Goal: Task Accomplishment & Management: Manage account settings

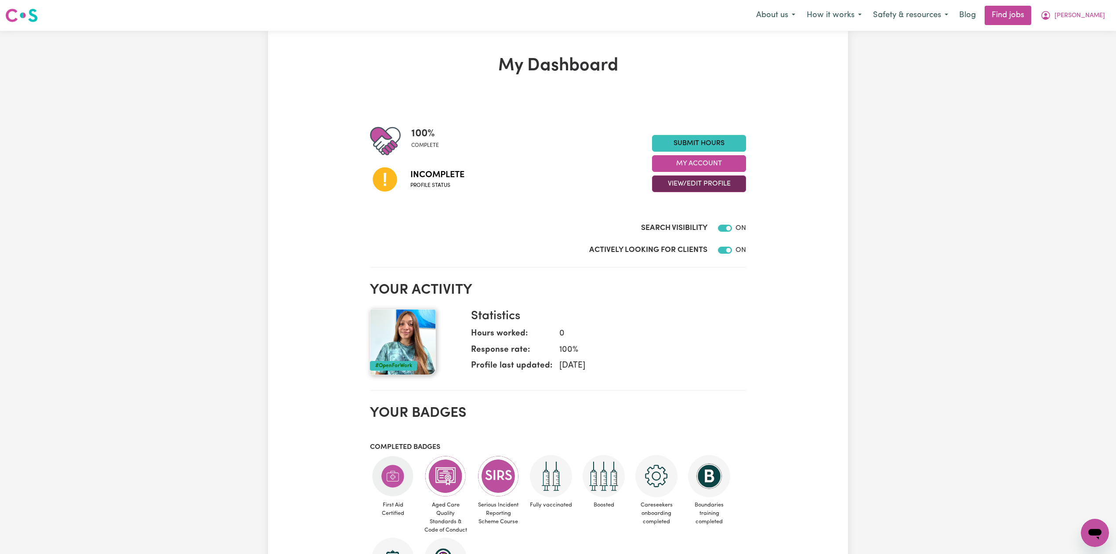
click at [679, 190] on button "View/Edit Profile" at bounding box center [699, 183] width 94 height 17
click at [673, 224] on link "Edit Profile" at bounding box center [694, 224] width 82 height 18
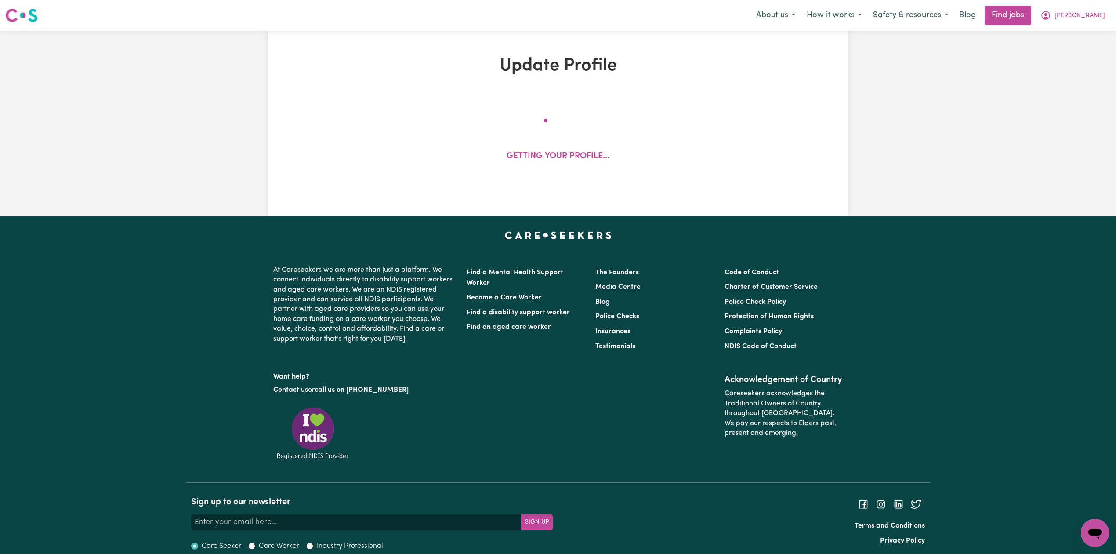
select select "[DEMOGRAPHIC_DATA]"
select select "[DEMOGRAPHIC_DATA] Work Visa"
select select "Studying a healthcare related degree or qualification"
select select "55"
select select "85"
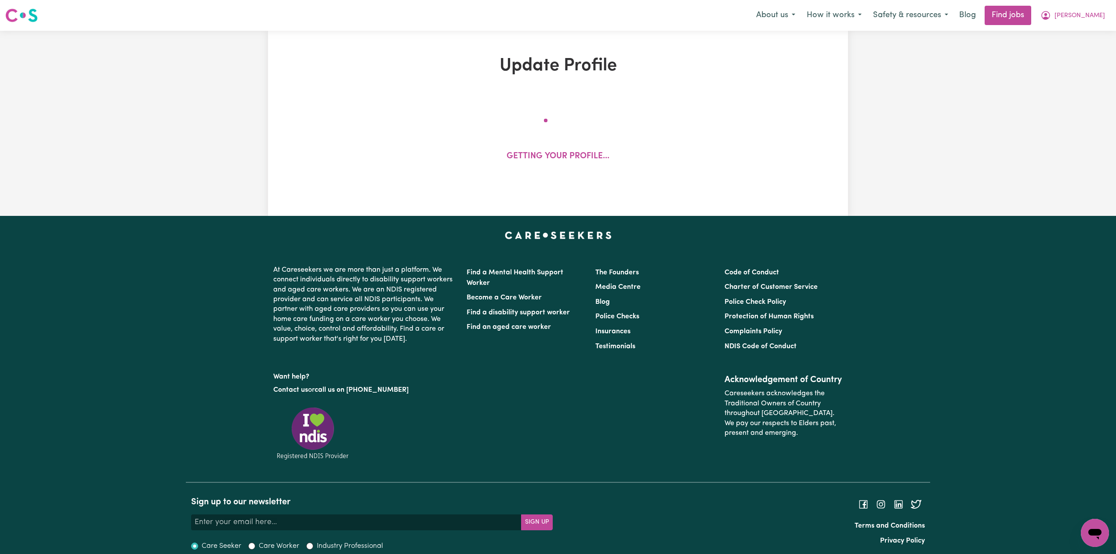
select select "95"
select select "130"
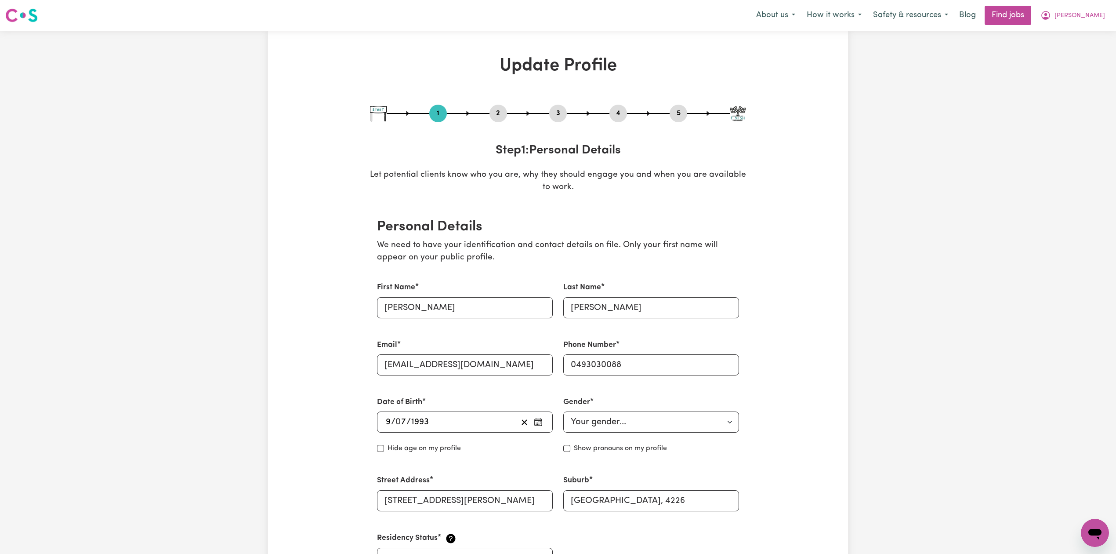
click at [500, 116] on button "2" at bounding box center [499, 113] width 18 height 11
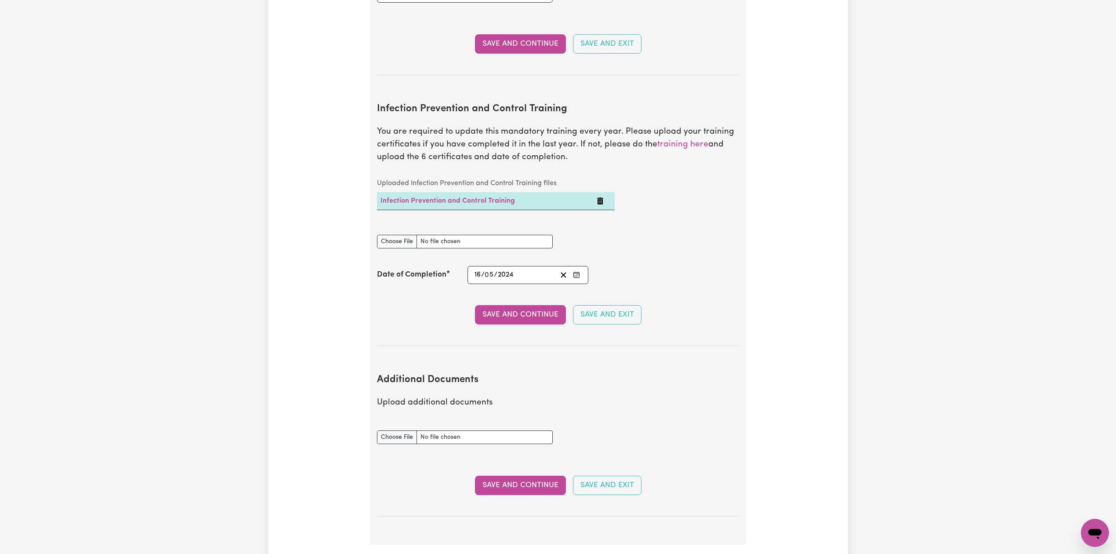
scroll to position [1447, 0]
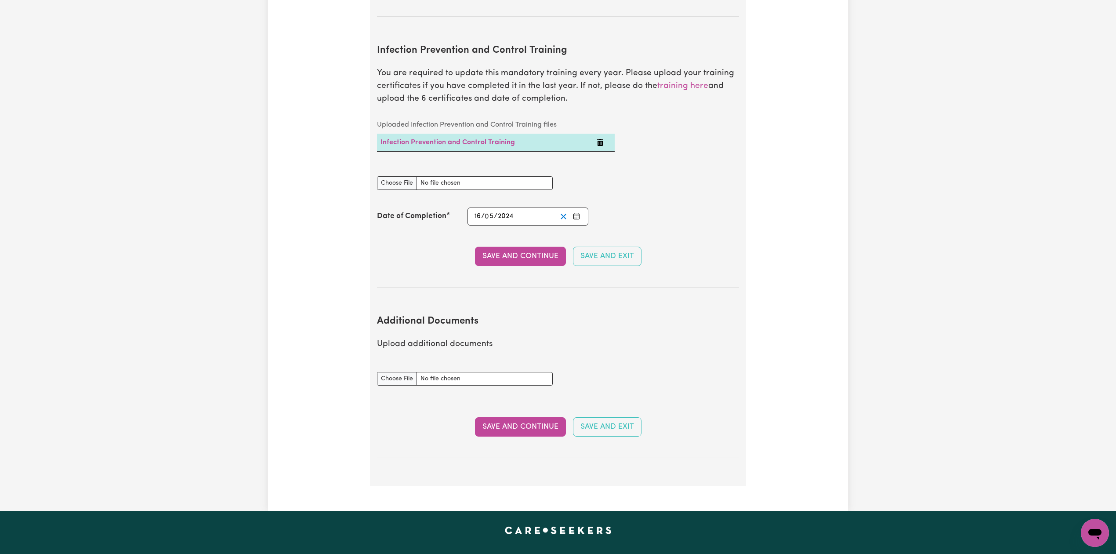
click at [563, 214] on line "Clear date" at bounding box center [563, 216] width 5 height 5
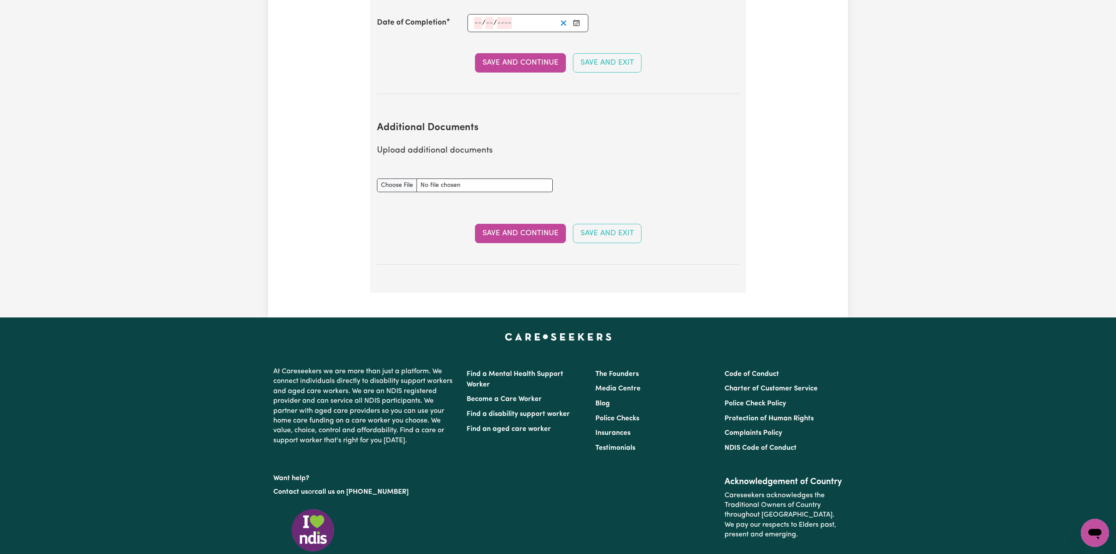
scroll to position [1465, 0]
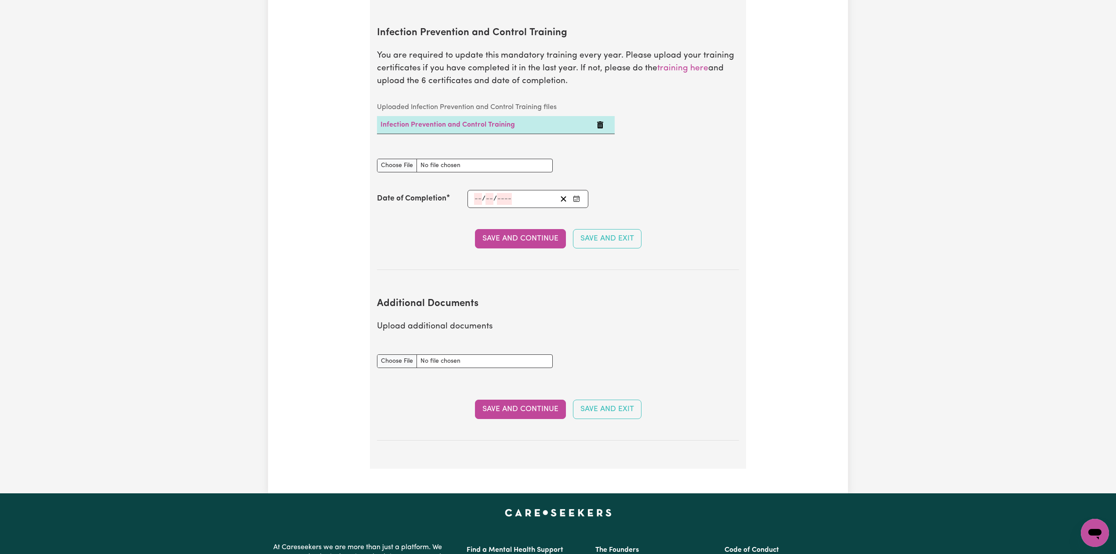
click at [577, 195] on icon "Enter the Date of Completion of your Infection Prevention and Control Training" at bounding box center [576, 198] width 7 height 7
drag, startPoint x: 529, startPoint y: 111, endPoint x: 524, endPoint y: 114, distance: 6.0
click at [529, 111] on button "1" at bounding box center [523, 119] width 22 height 16
type input "[DATE]"
type input "1"
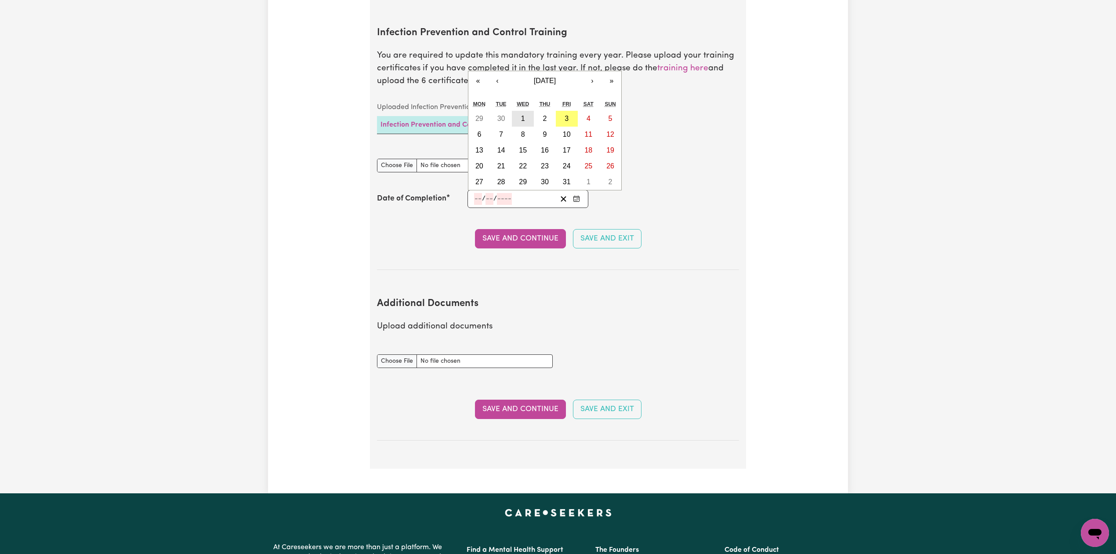
type input "10"
type input "2025"
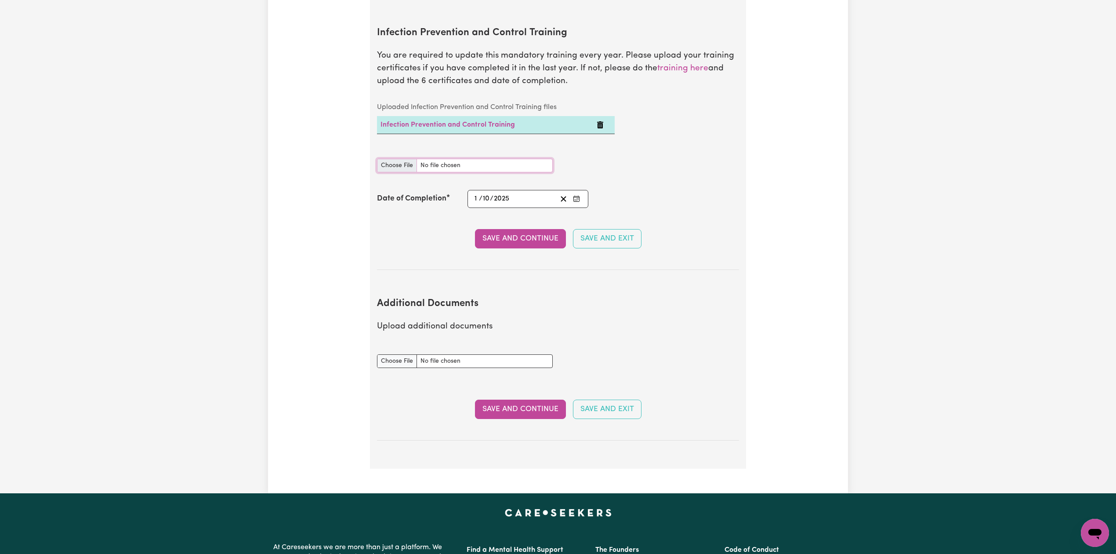
click at [403, 162] on input "Infection Prevention and Control Training document" at bounding box center [465, 166] width 176 height 14
type input "C:\fakepath\[PERSON_NAME] Infection Prevention and Control Training.pdf"
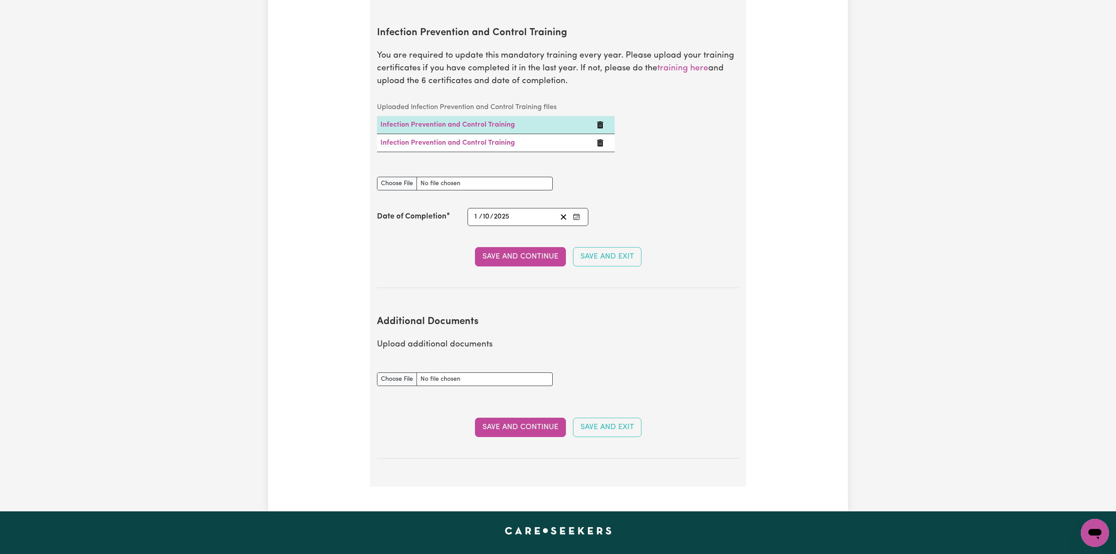
scroll to position [0, 0]
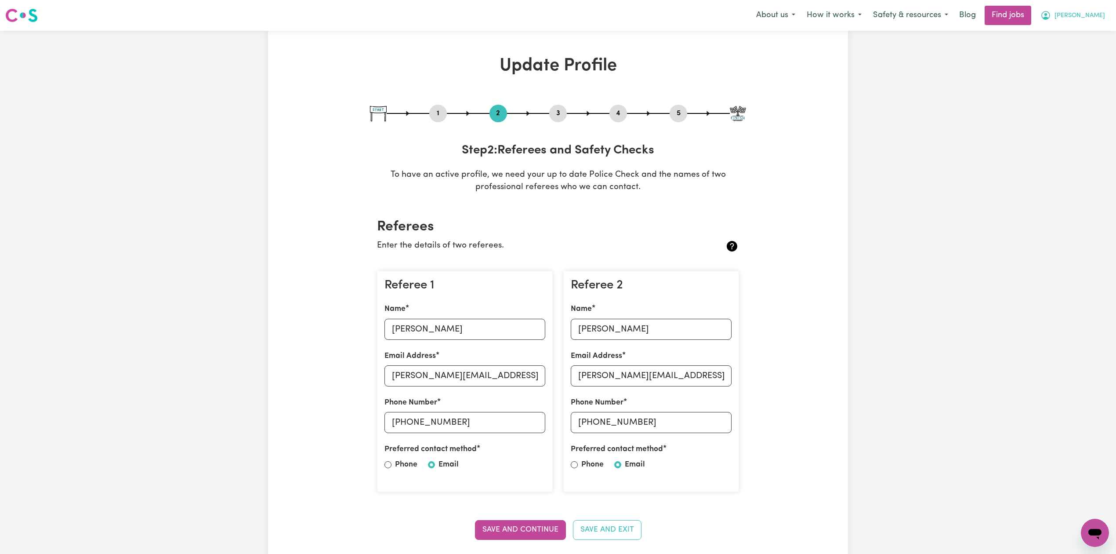
click at [1069, 18] on span "[PERSON_NAME]" at bounding box center [1080, 16] width 51 height 10
click at [1047, 61] on link "Logout" at bounding box center [1075, 67] width 69 height 17
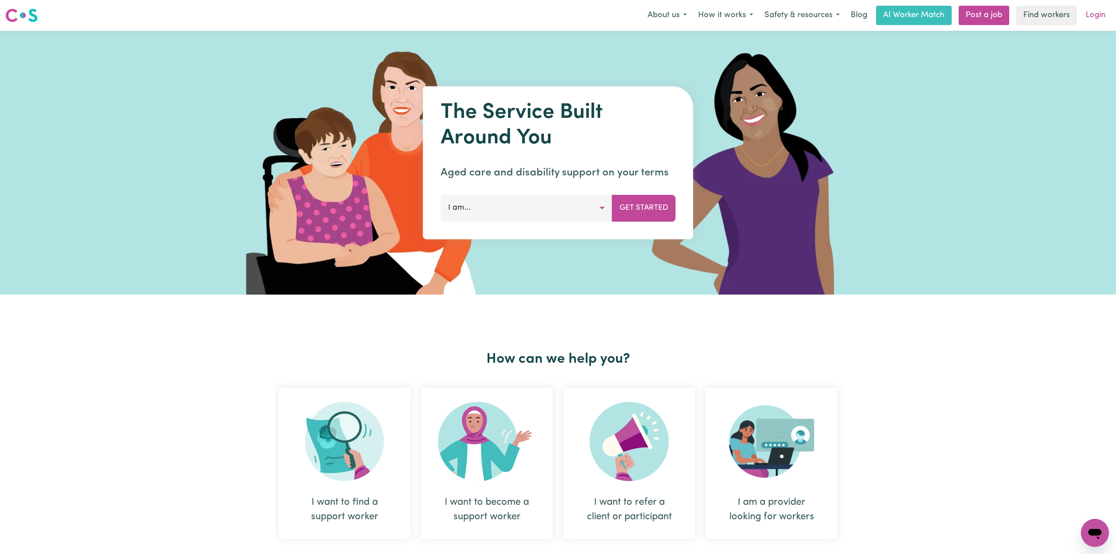
click at [1094, 8] on link "Login" at bounding box center [1096, 15] width 30 height 19
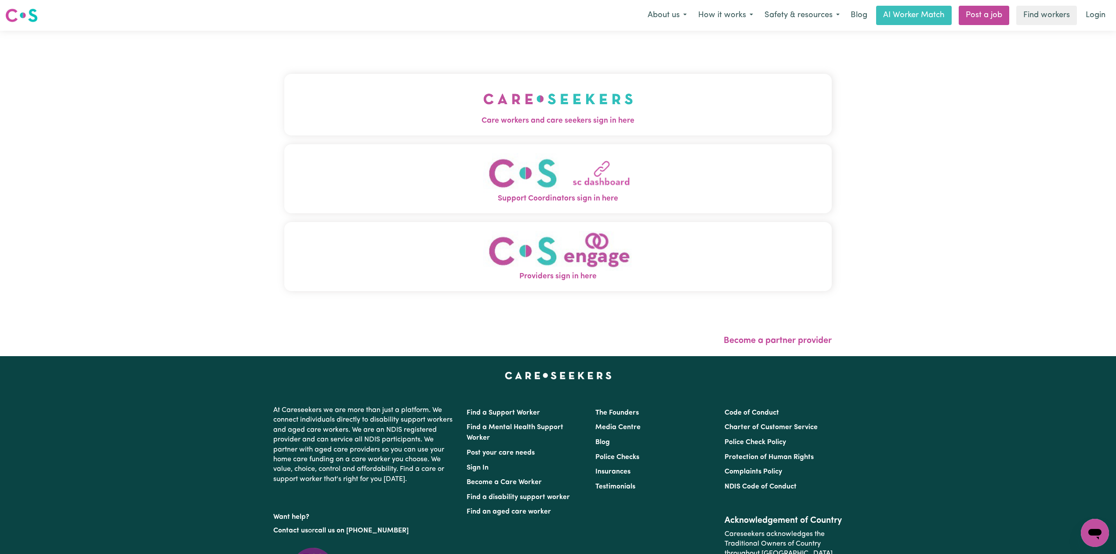
click at [483, 111] on img "Care workers and care seekers sign in here" at bounding box center [558, 99] width 150 height 33
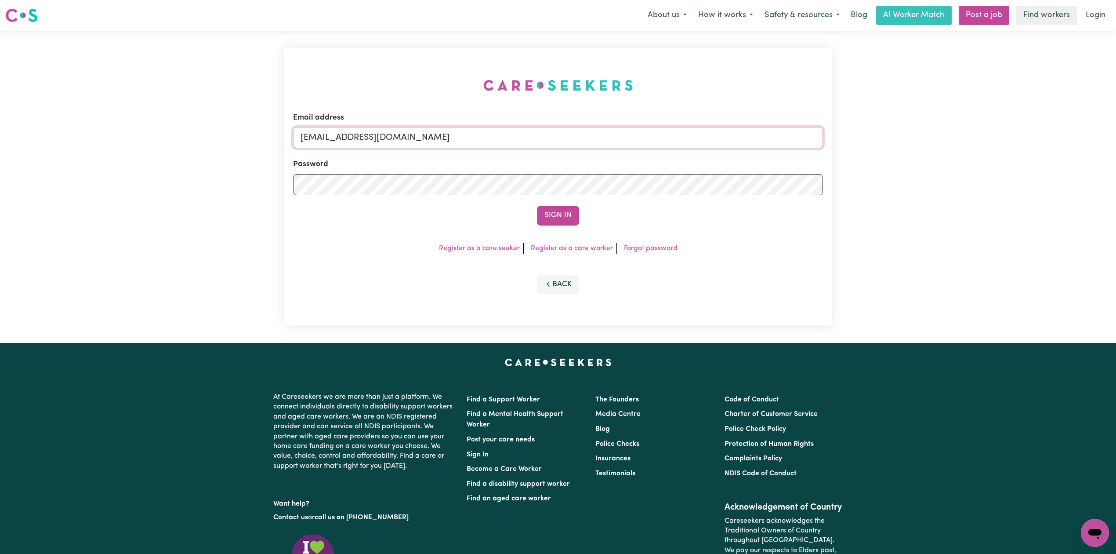
click at [351, 136] on input "[EMAIL_ADDRESS][DOMAIN_NAME]" at bounding box center [558, 137] width 530 height 21
drag, startPoint x: 344, startPoint y: 138, endPoint x: 598, endPoint y: 165, distance: 255.5
click at [598, 165] on form "Email address Superuser~[EMAIL_ADDRESS][DOMAIN_NAME] Password Sign In" at bounding box center [558, 168] width 530 height 113
click at [351, 133] on input "Superuser~[EMAIL_ADDRESS][DOMAIN_NAME]" at bounding box center [558, 137] width 530 height 21
drag, startPoint x: 345, startPoint y: 137, endPoint x: 570, endPoint y: 163, distance: 225.7
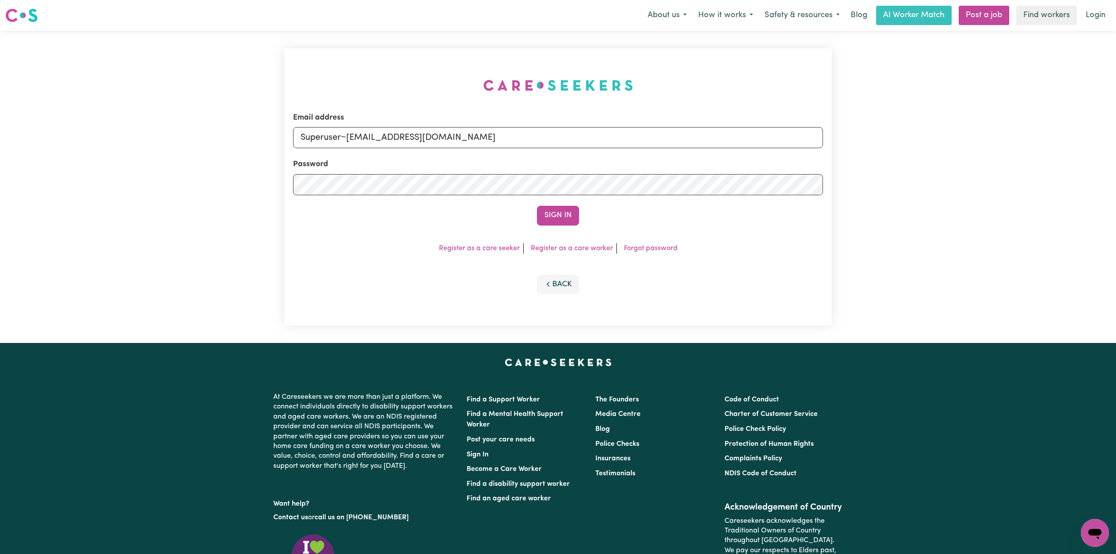
click at [570, 163] on form "Email address Superuser~[EMAIL_ADDRESS][DOMAIN_NAME] Password Sign In" at bounding box center [558, 168] width 530 height 113
type input "Superuser~[EMAIL_ADDRESS][DOMAIN_NAME]"
click at [551, 210] on button "Sign In" at bounding box center [558, 215] width 42 height 19
